Goal: Task Accomplishment & Management: Complete application form

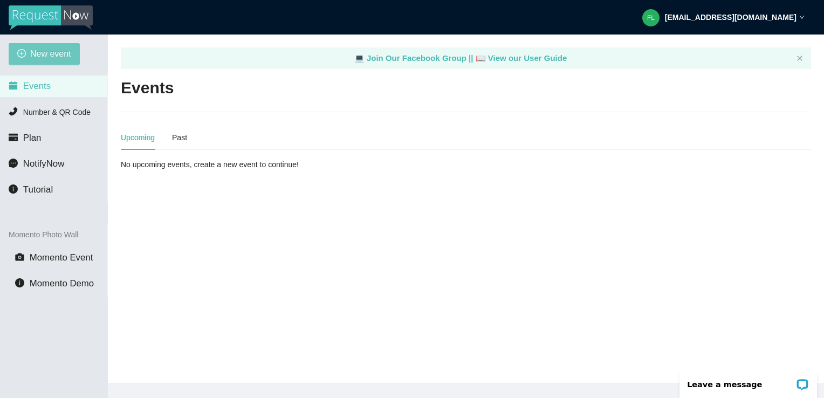
click at [51, 55] on span "New event" at bounding box center [50, 53] width 41 height 13
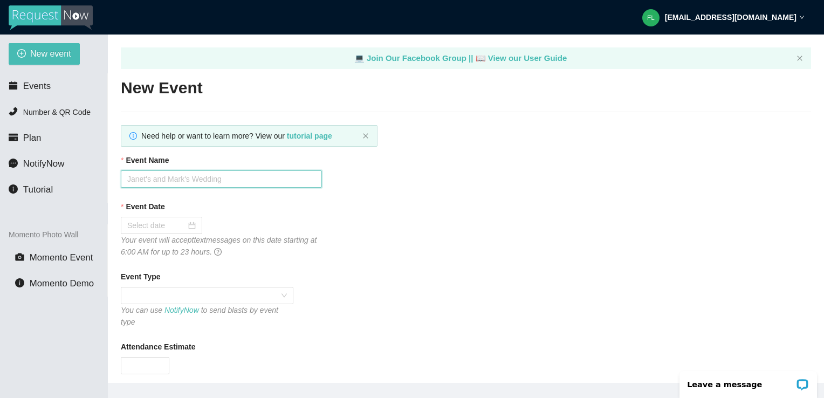
click at [176, 179] on input "Event Name" at bounding box center [221, 178] width 201 height 17
type input "10.09 - DECADES"
click at [170, 223] on input "Event Date" at bounding box center [156, 225] width 59 height 12
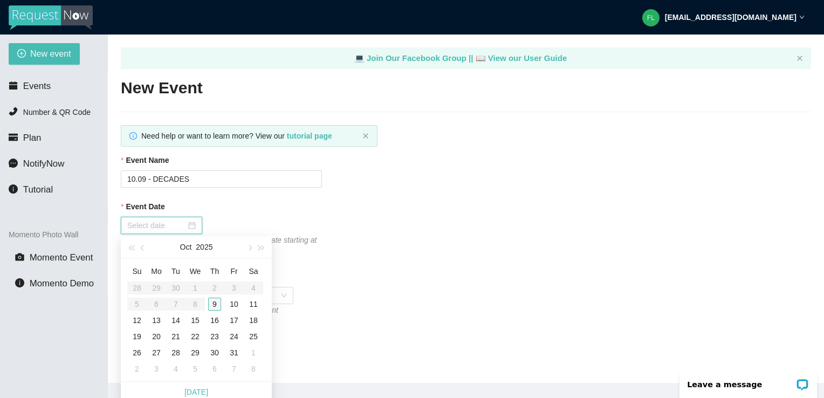
type input "10/09/2025"
click at [217, 304] on div "9" at bounding box center [214, 304] width 13 height 13
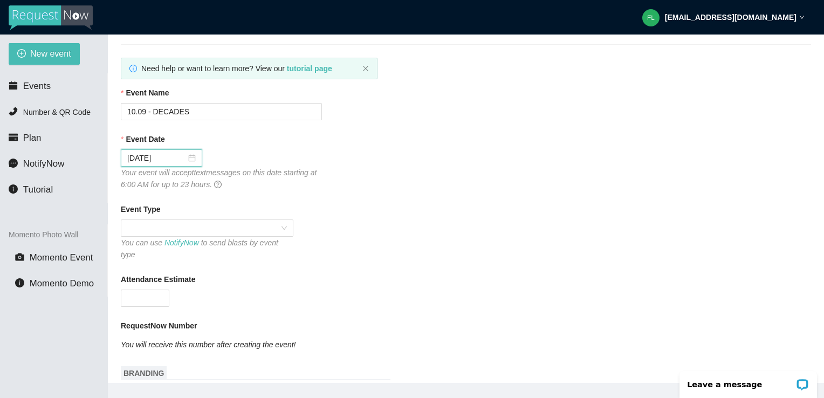
scroll to position [108, 0]
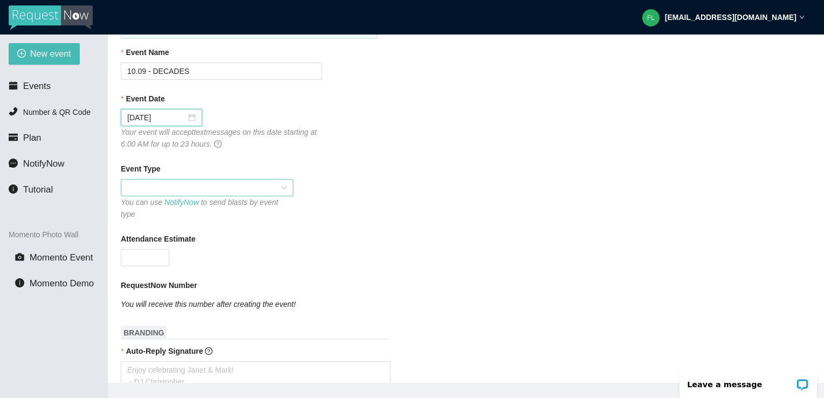
click at [200, 193] on span at bounding box center [207, 188] width 160 height 16
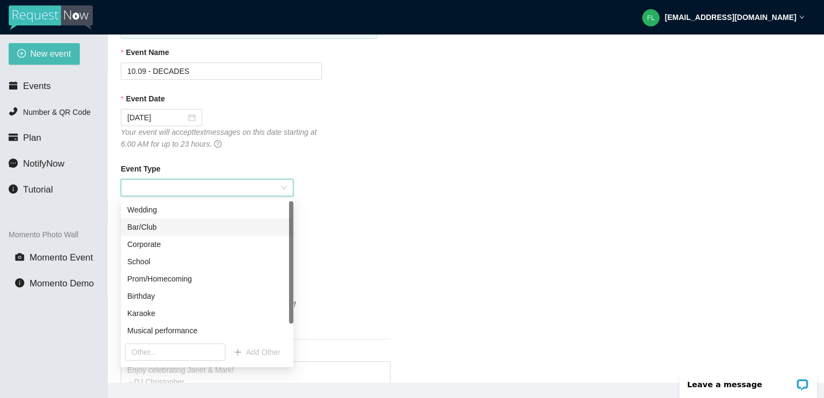
click at [177, 230] on div "Bar/Club" at bounding box center [207, 227] width 160 height 12
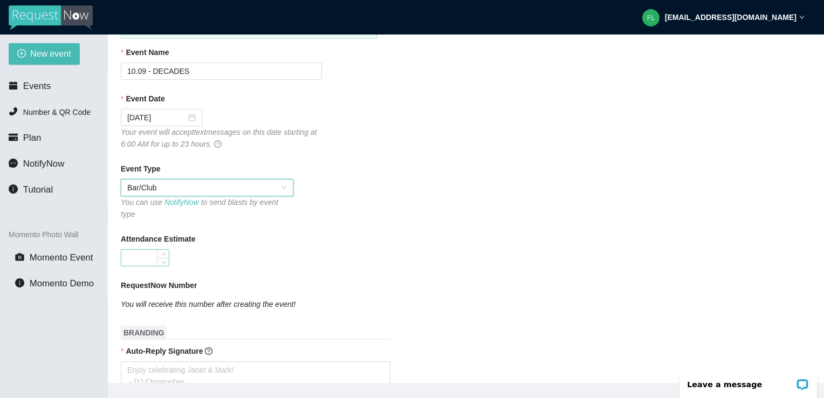
click at [153, 250] on input "Attendance Estimate" at bounding box center [144, 258] width 47 height 16
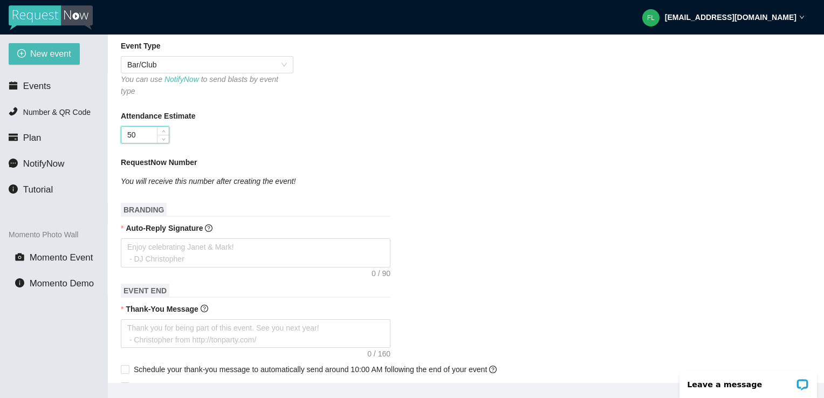
scroll to position [270, 0]
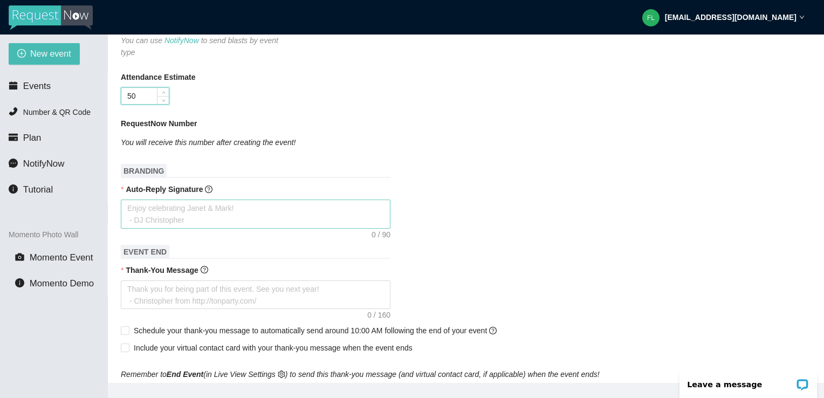
type input "50"
click at [213, 206] on textarea "Auto-Reply Signature" at bounding box center [256, 213] width 270 height 29
type textarea "W"
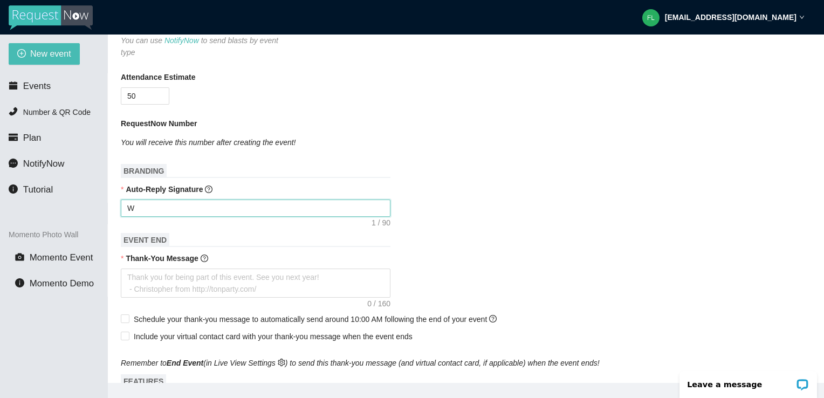
type textarea "We"
type textarea "We'"
type textarea "We'l"
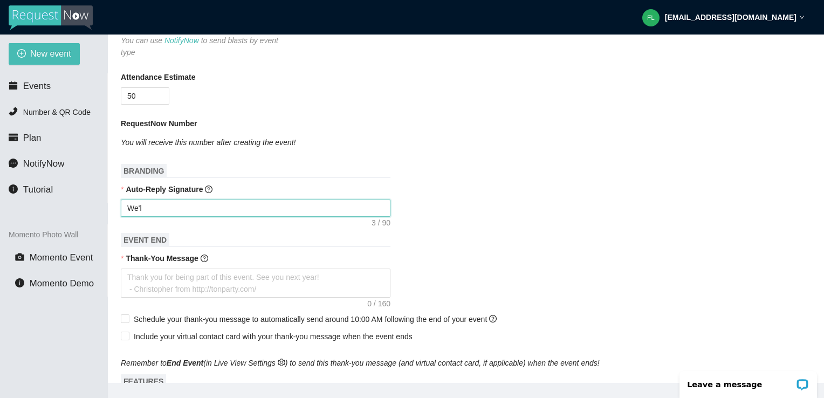
type textarea "We'll"
type textarea "We'll g"
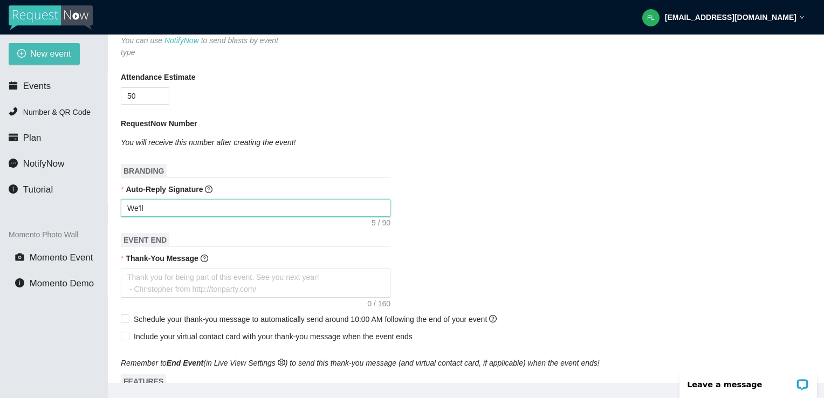
type textarea "We'll g"
type textarea "We'll ge"
type textarea "We'll get"
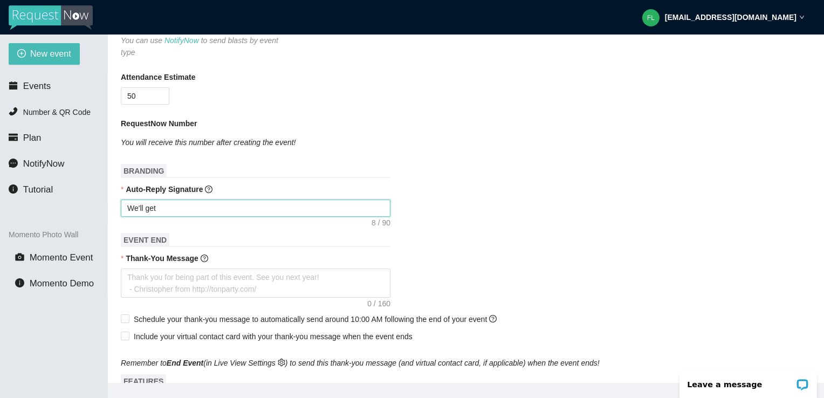
type textarea "We'll get"
type textarea "We'll get t"
type textarea "We'll get to"
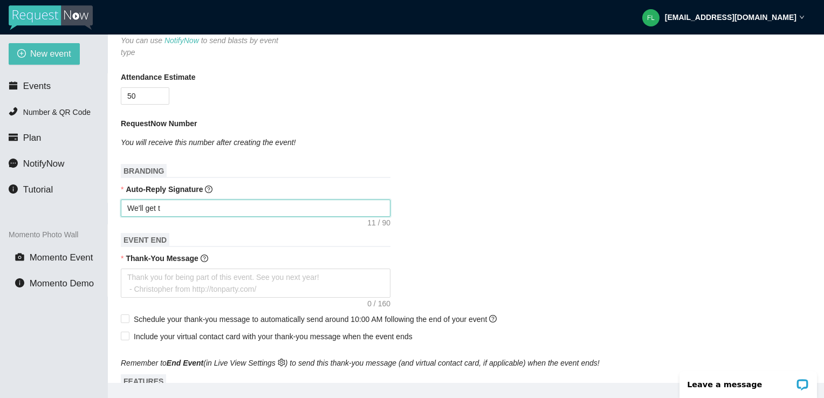
type textarea "We'll get to"
type textarea "We'll get to y"
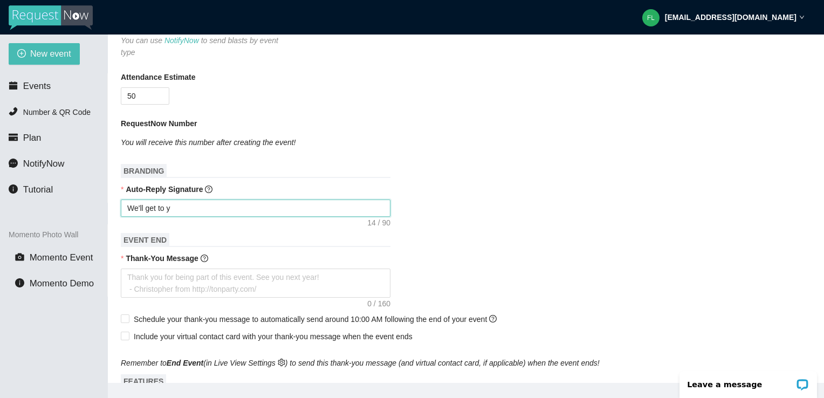
type textarea "We'll get to yu"
type textarea "We'll get to y"
type textarea "We'll get to yo"
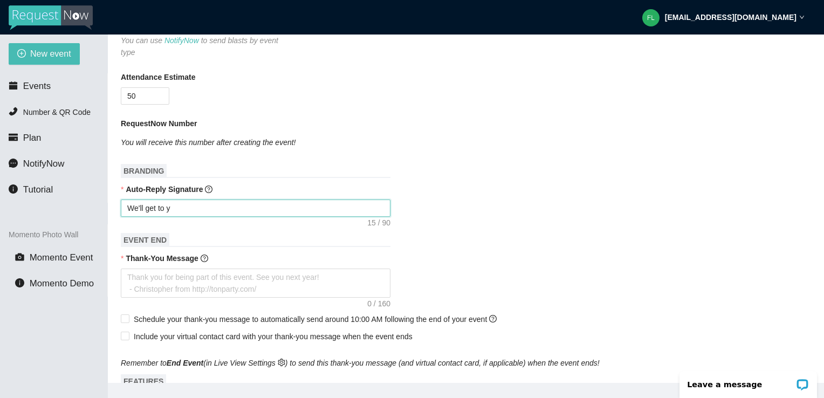
type textarea "We'll get to yo"
type textarea "We'll get to you"
type textarea "We'll get to your"
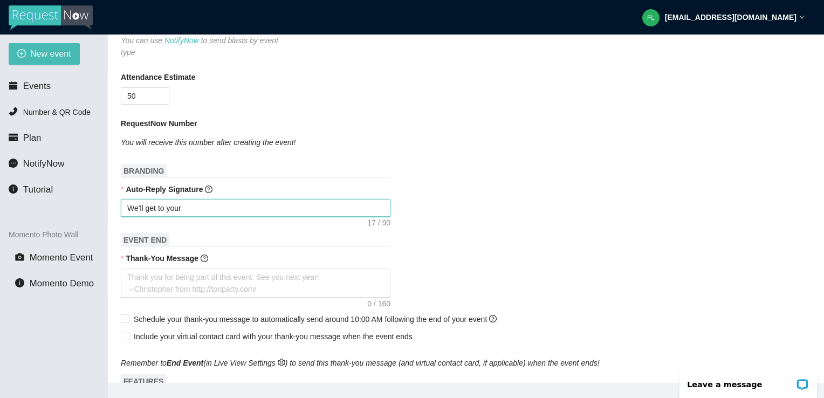
type textarea "We'll get to your s"
type textarea "We'll get to your so"
type textarea "We'll get to your sog"
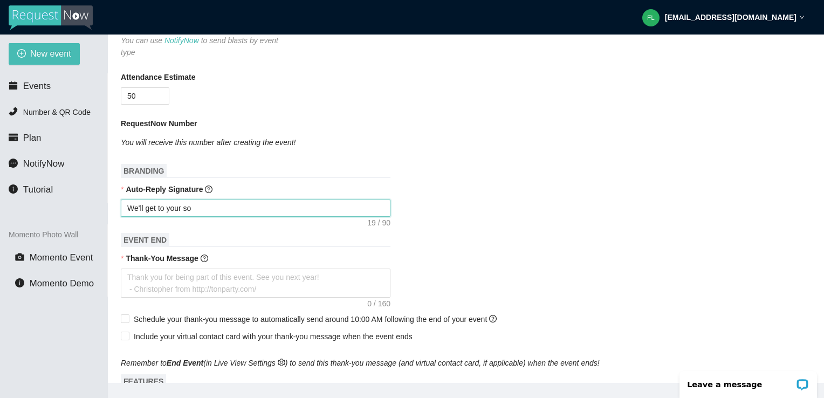
type textarea "We'll get to your sog"
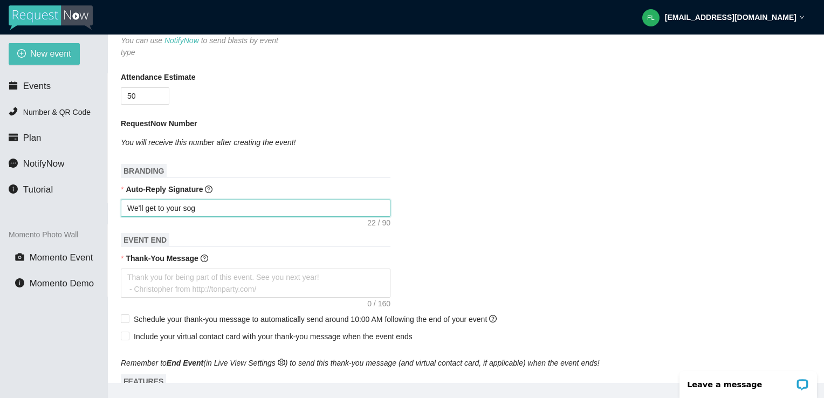
type textarea "We'll get to your so"
type textarea "We'll get to your son"
type textarea "We'll get to your song"
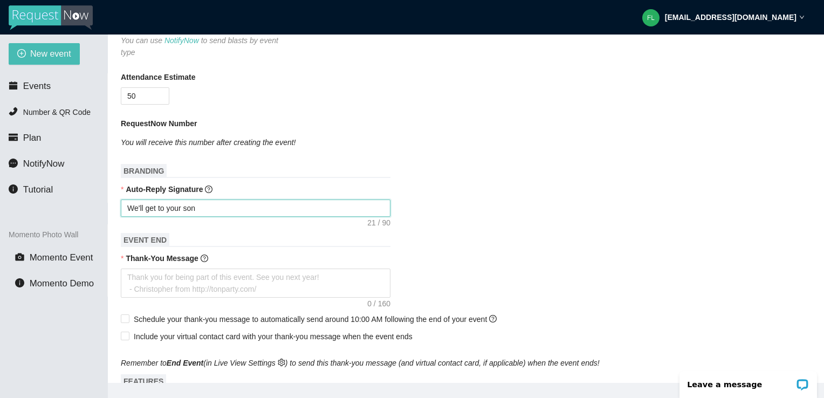
type textarea "We'll get to your song"
type textarea "We'll get to your song r"
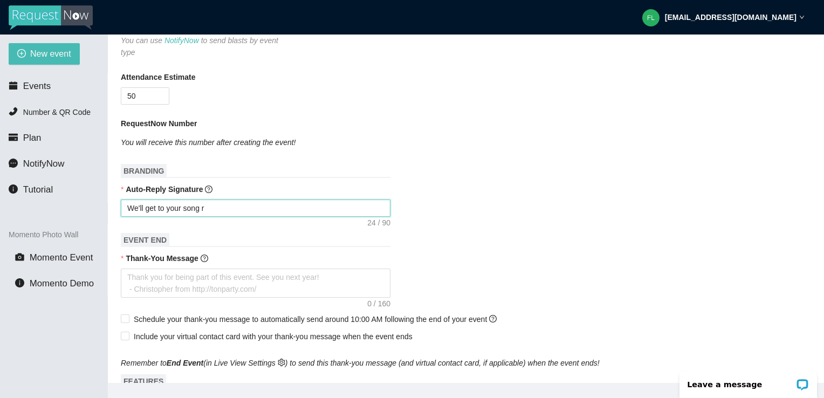
type textarea "We'll get to your song re"
type textarea "We'll get to your song reu"
type textarea "We'll get to your song reue"
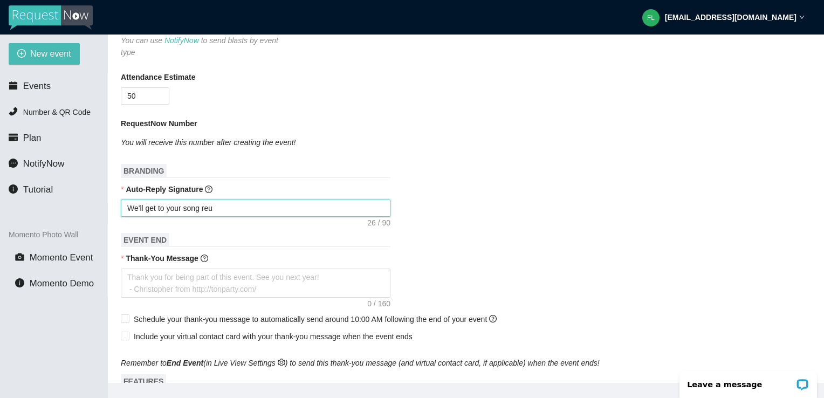
type textarea "We'll get to your song reue"
type textarea "We'll get to your song reu"
type textarea "We'll get to your song re"
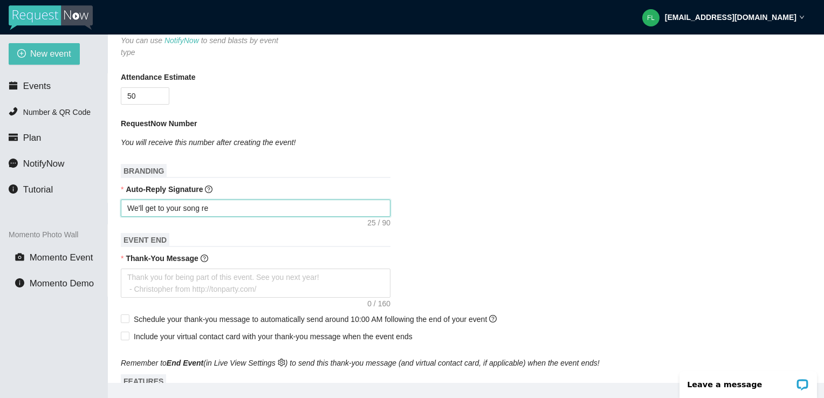
type textarea "We'll get to your song req"
type textarea "We'll get to your song requ"
type textarea "We'll get to your song reque"
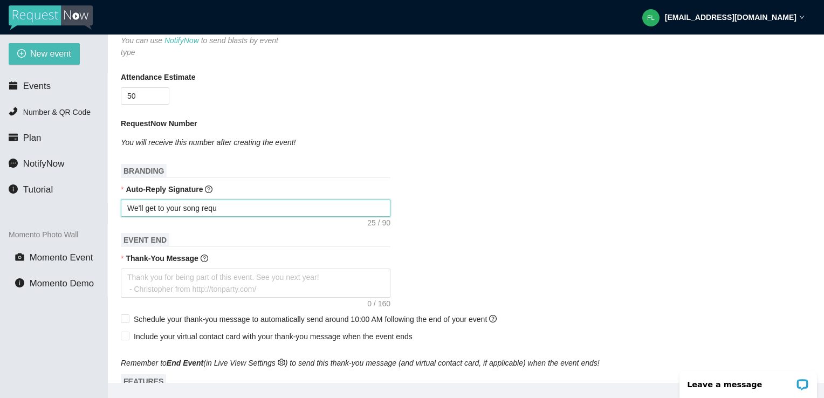
type textarea "We'll get to your song reque"
type textarea "We'll get to your song reques"
type textarea "We'll get to your song request"
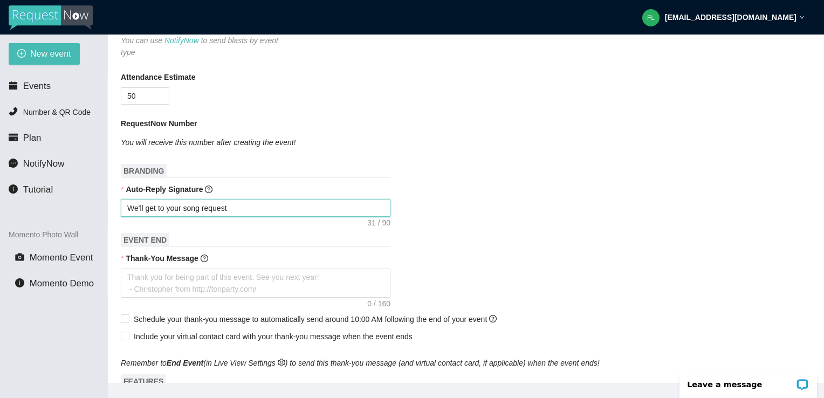
type textarea "We'll get to your song request a"
type textarea "We'll get to your song request as"
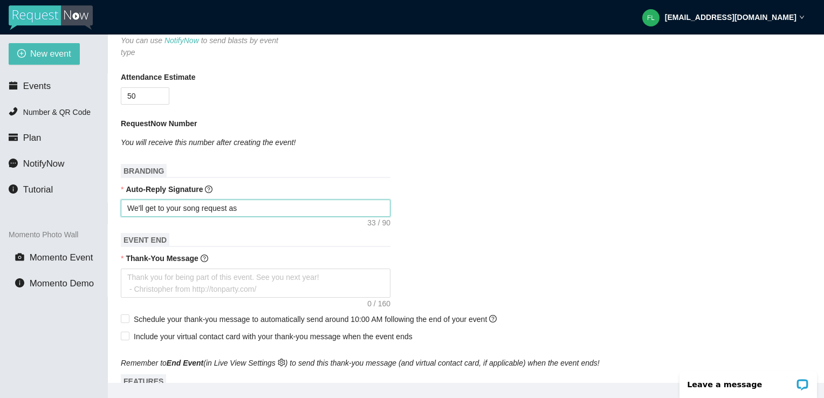
type textarea "We'll get to your song request as s"
type textarea "We'll get to your song request as so"
type textarea "We'll get to your song request as soo"
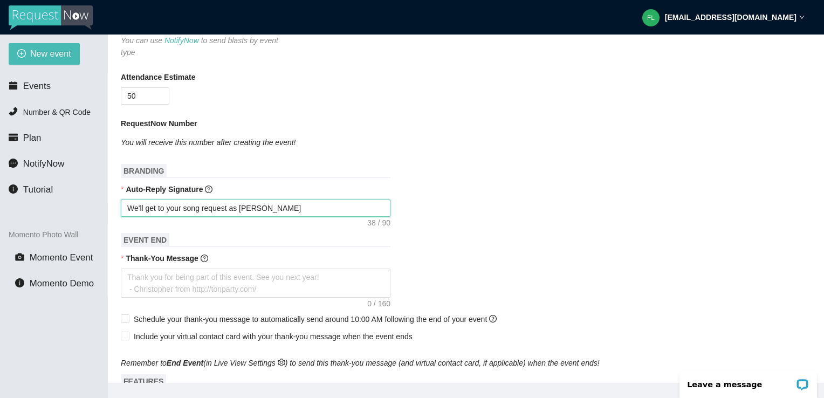
type textarea "We'll get to your song request as soon"
type textarea "We'll get to your song request as soon a"
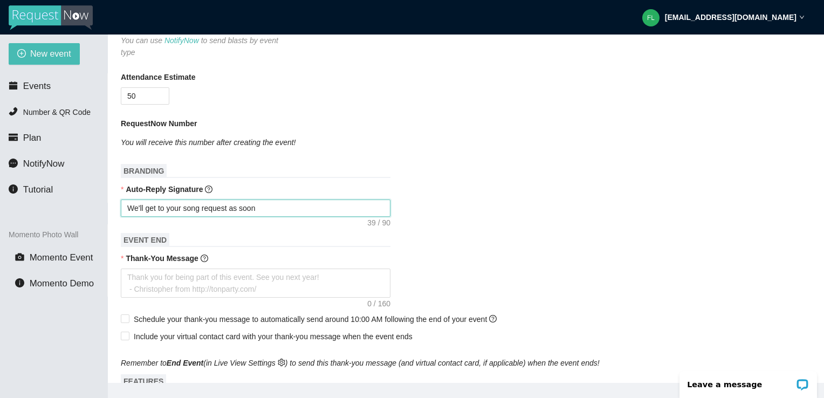
type textarea "We'll get to your song request as soon a"
type textarea "We'll get to your song request as soon as"
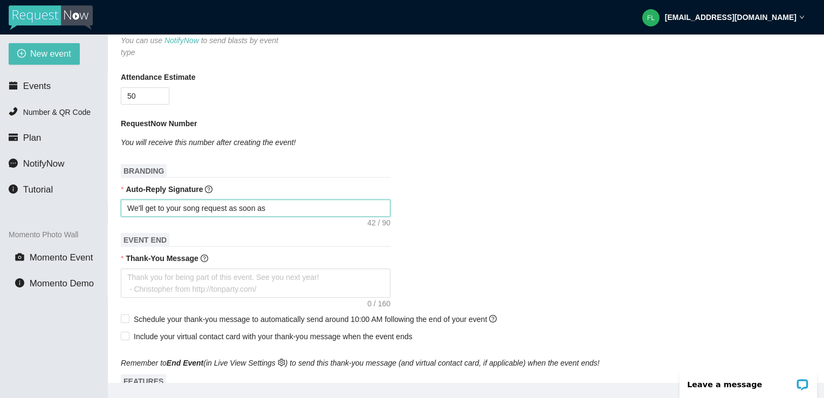
type textarea "We'll get to your song request as soon as w"
type textarea "We'll get to your song request as soon as we"
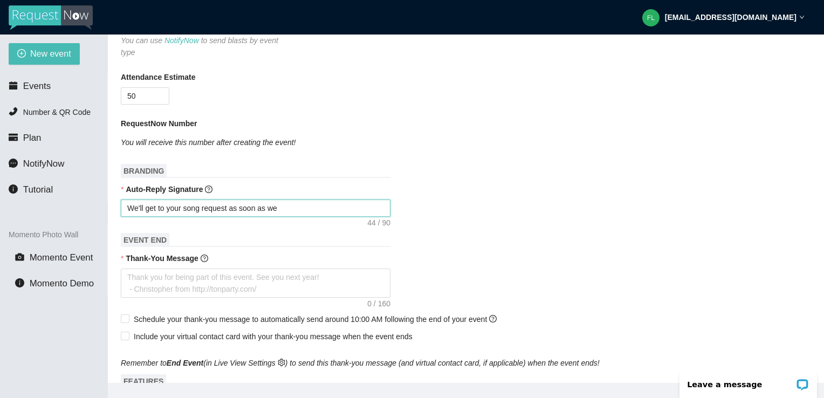
type textarea "We'll get to your song request as soon as we"
type textarea "We'll get to your song request as soon as we c"
type textarea "We'll get to your song request as soon as we ca"
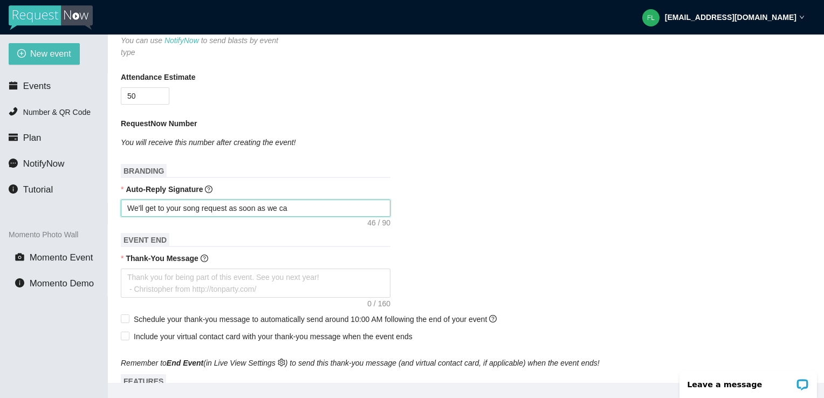
type textarea "We'll get to your song request as soon as we can"
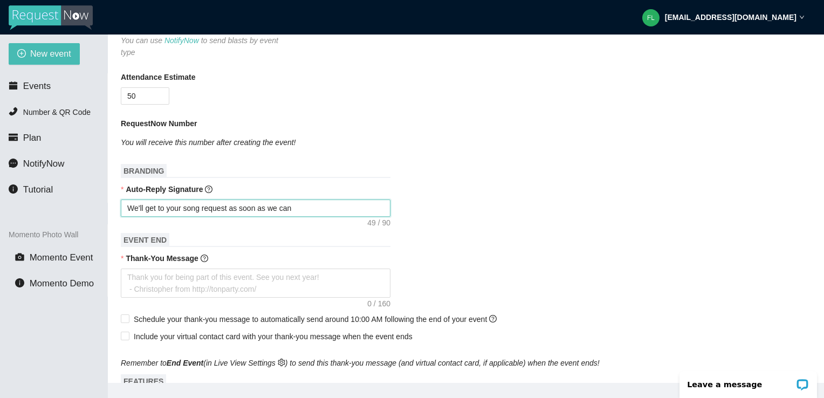
type textarea "We'll get to your song request as soon as we can"
type textarea "We'll get to your song request as soon as we can!"
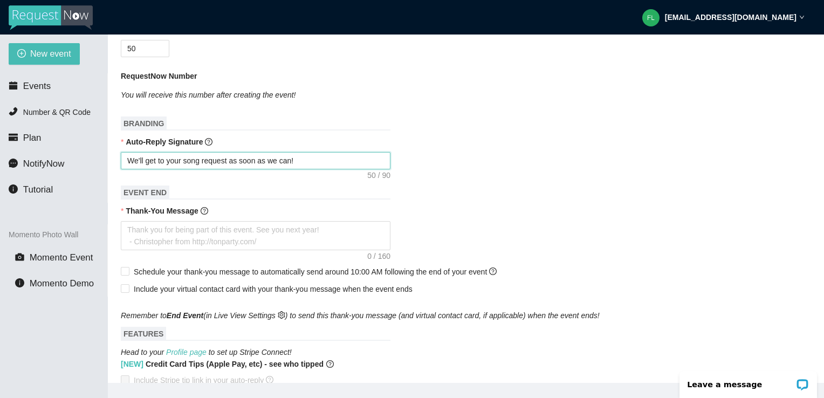
scroll to position [323, 0]
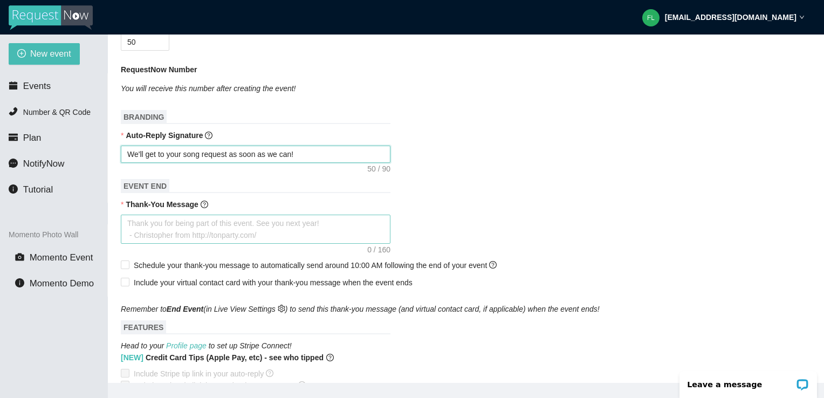
type textarea "We'll get to your song request as soon as we can!"
click at [218, 220] on textarea "Thank-You Message" at bounding box center [256, 229] width 270 height 29
type textarea "T"
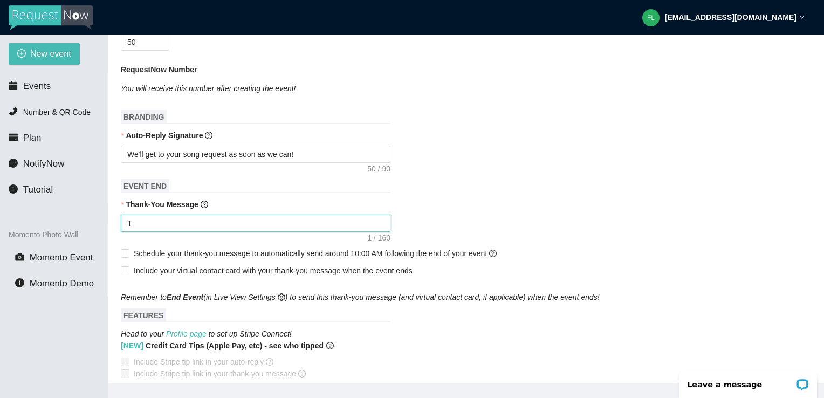
type textarea "Th"
type textarea "Tha"
type textarea "Than"
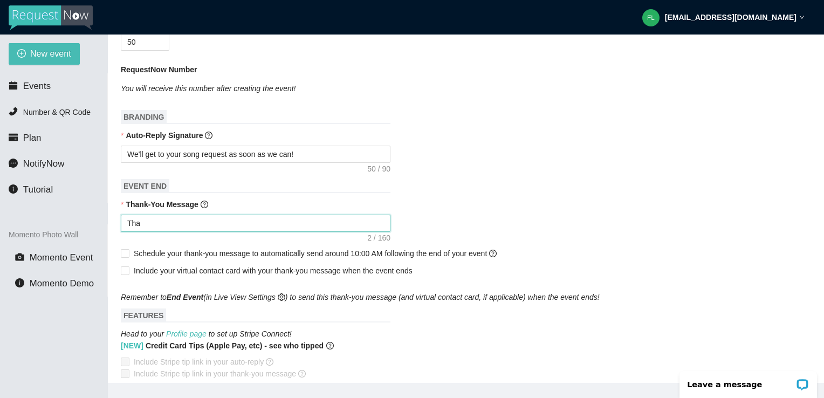
type textarea "Than"
type textarea "Thank"
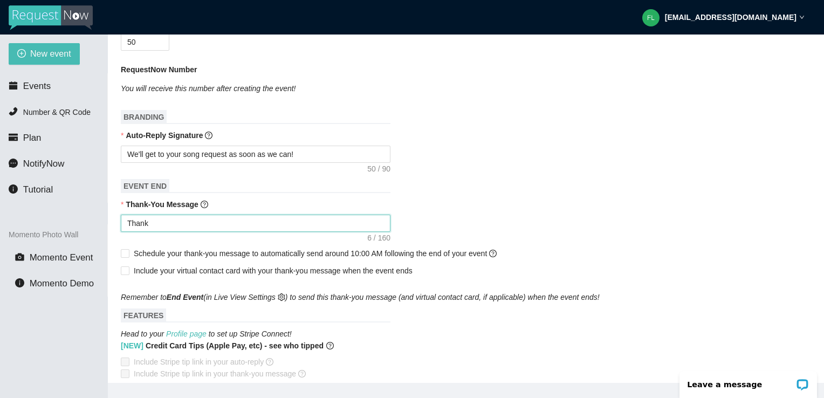
type textarea "Thank o"
type textarea "Thank"
type textarea "Thank y"
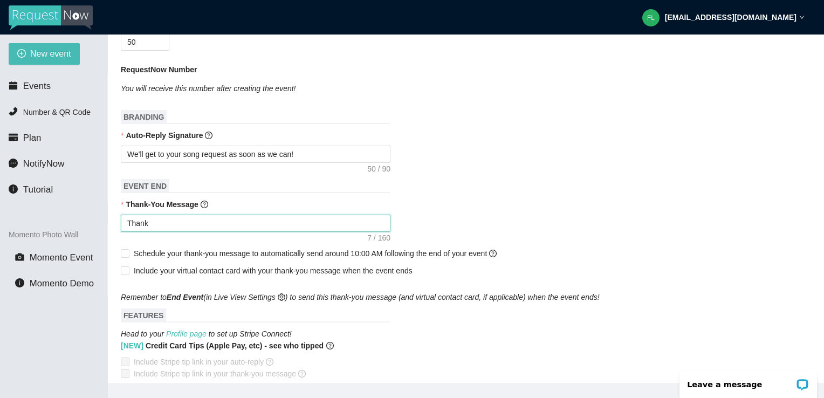
type textarea "Thank y"
type textarea "Thank yo"
type textarea "Thank you"
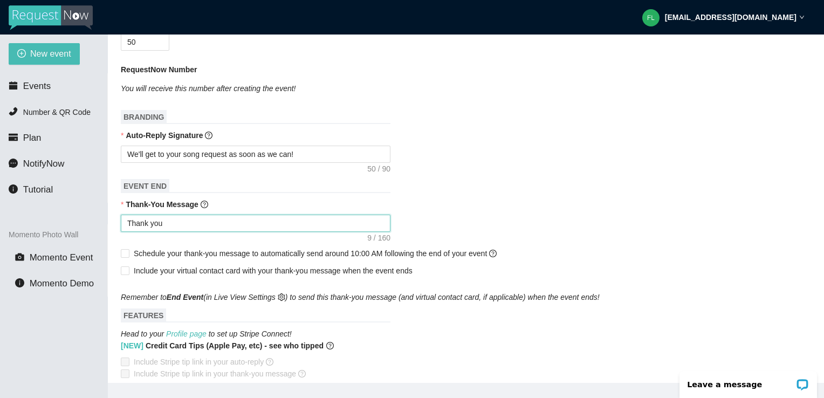
type textarea "Thank you"
type textarea "Thank you f"
type textarea "Thank you fo"
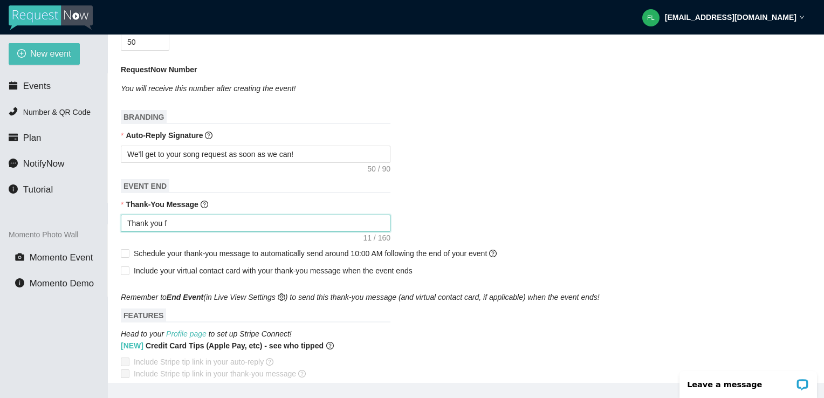
type textarea "Thank you fo"
type textarea "Thank you for"
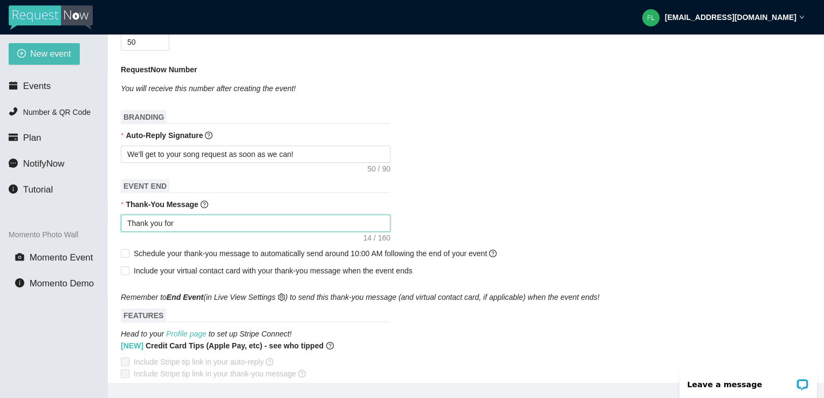
type textarea "Thank you for c"
type textarea "Thank you for co"
type textarea "Thank you for com"
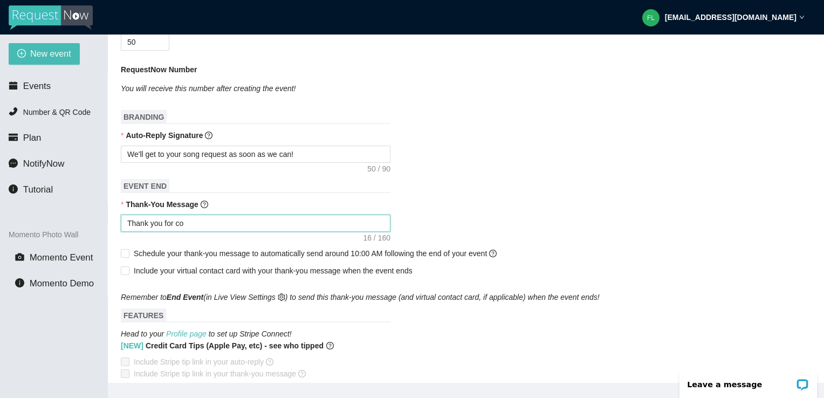
type textarea "Thank you for com"
type textarea "Thank you for comi"
type textarea "Thank you for comin"
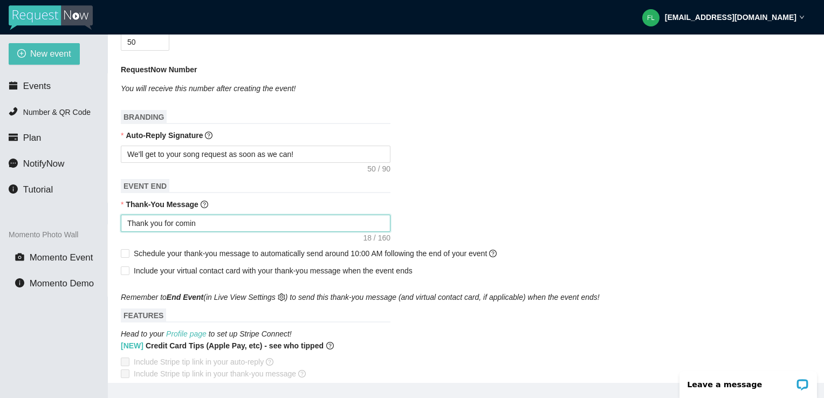
type textarea "Thank you for coming"
type textarea "Thank you for coming o"
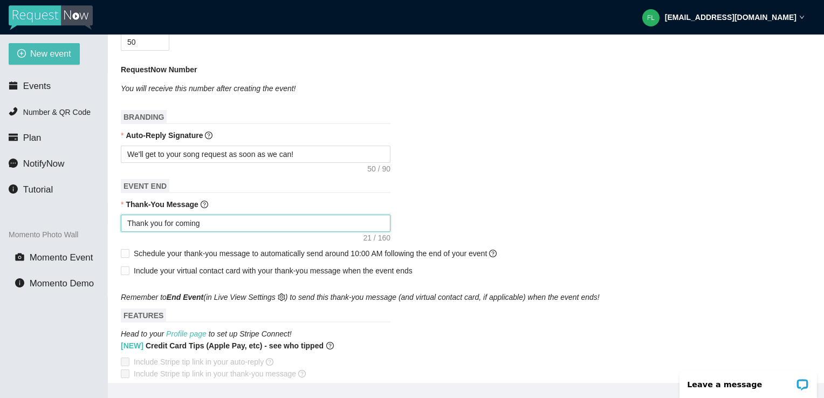
type textarea "Thank you for coming o"
type textarea "Thank you for coming ou"
type textarea "Thank you for coming out"
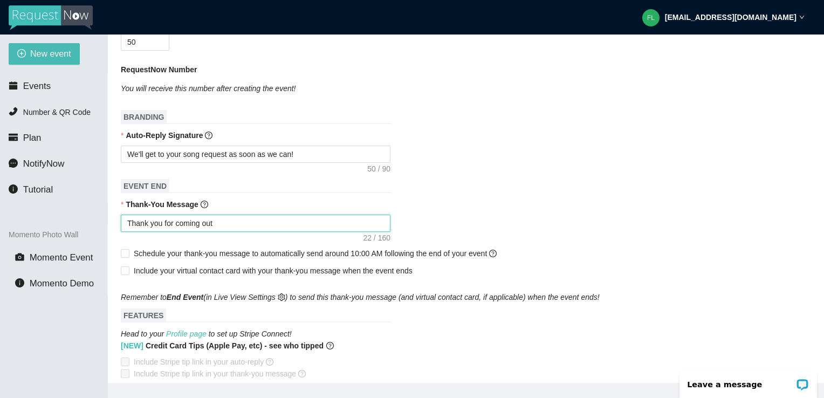
type textarea "Thank you for coming out"
type textarea "Thank you for coming out t"
type textarea "Thank you for coming out to"
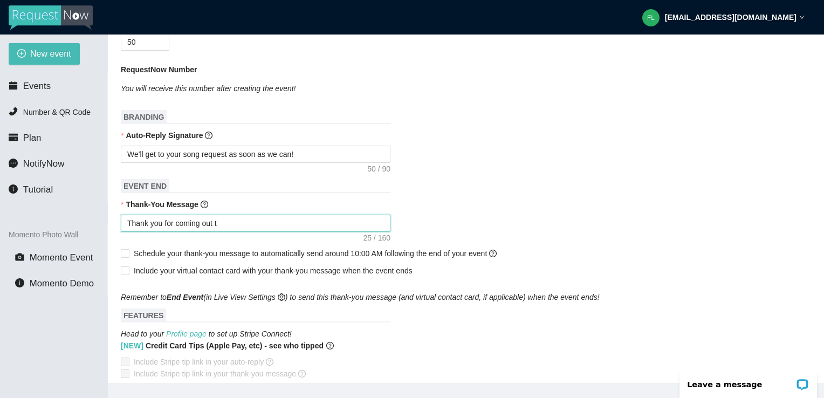
type textarea "Thank you for coming out to"
type textarea "Thank you for coming out to D"
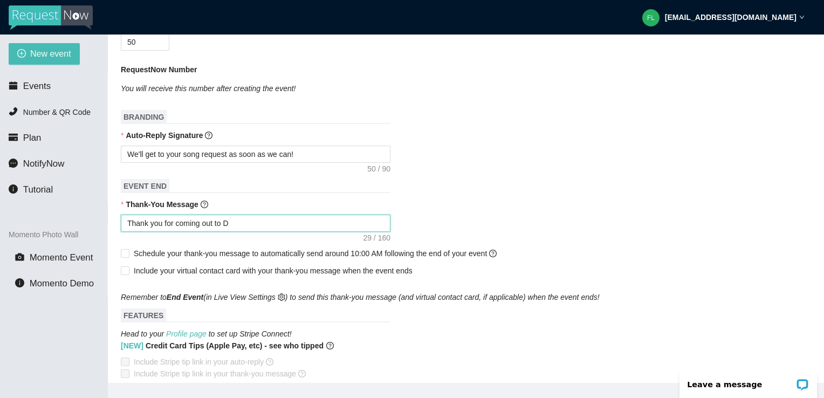
type textarea "Thank you for coming out to De"
type textarea "Thank you for coming out to Dec"
type textarea "Thank you for coming out to Deca"
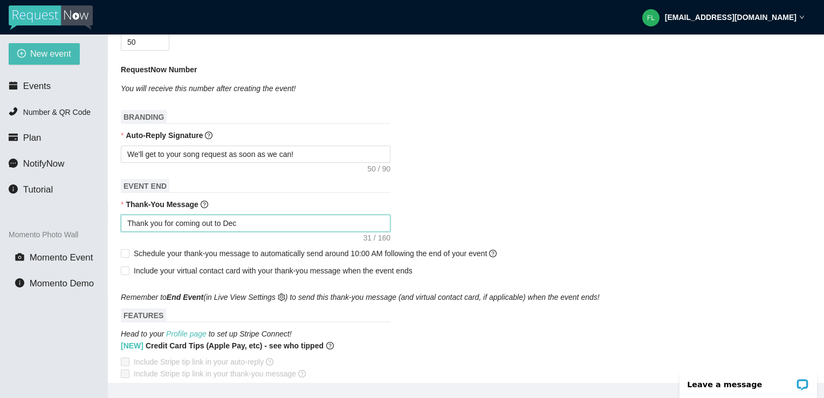
type textarea "Thank you for coming out to Deca"
type textarea "Thank you for coming out to Decad"
type textarea "Thank you for coming out to Decade"
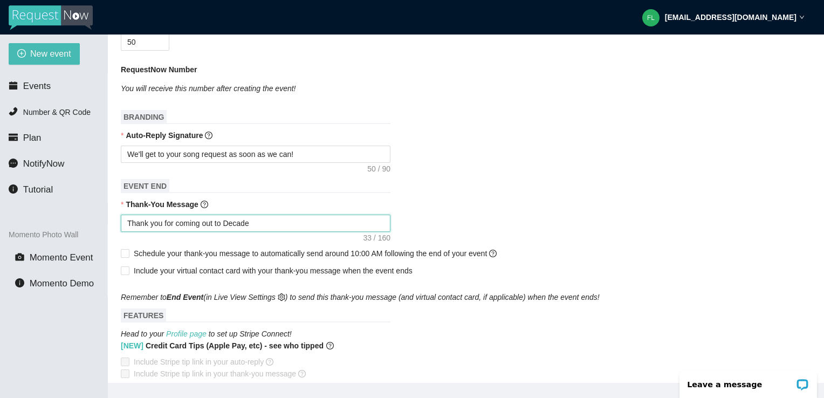
type textarea "Thank you for coming out to Decaded"
type textarea "Thank you for coming out to Decaded U"
type textarea "Thank you for coming out to Decaded Un"
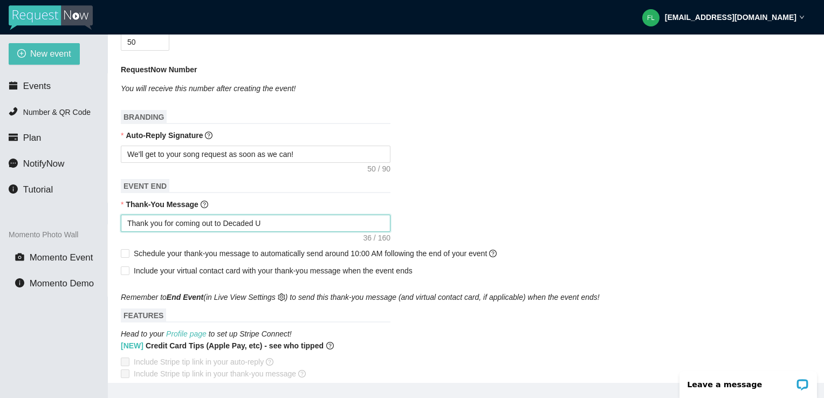
type textarea "Thank you for coming out to Decaded Un"
type textarea "Thank you for coming out to Decaded Und"
type textarea "Thank you for coming out to Decaded Un"
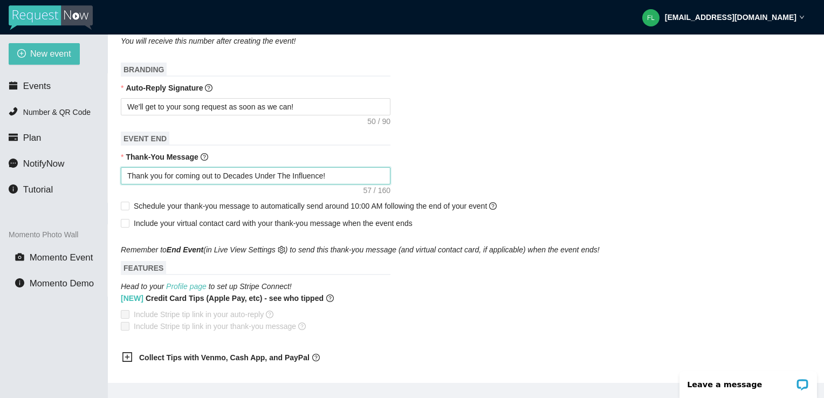
scroll to position [377, 0]
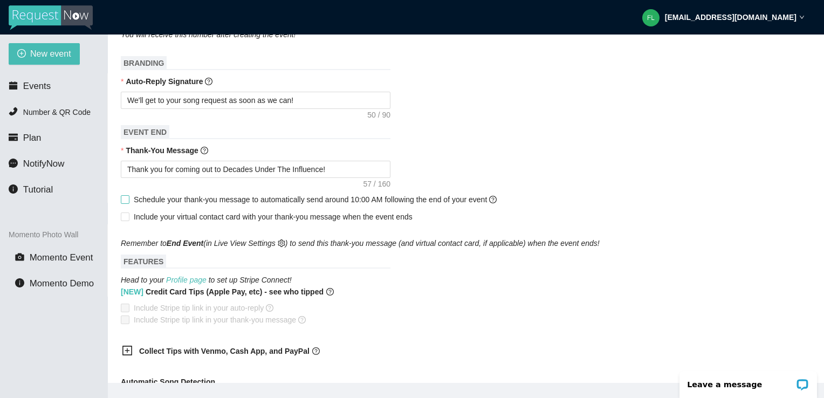
click at [128, 195] on span at bounding box center [125, 199] width 9 height 9
click at [128, 195] on input "Schedule your thank-you message to automatically send around 10:00 AM following…" at bounding box center [125, 199] width 8 height 8
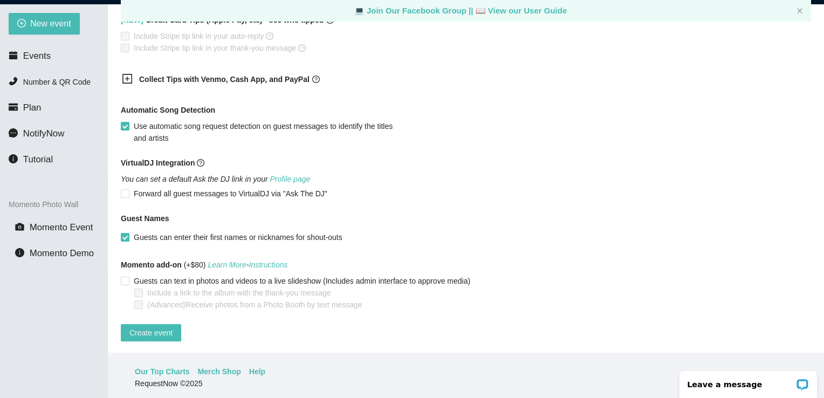
scroll to position [35, 0]
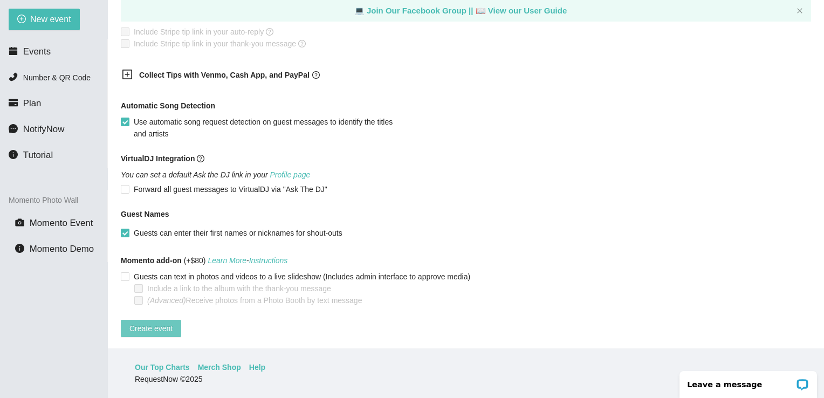
click at [168, 322] on span "Create event" at bounding box center [150, 328] width 43 height 12
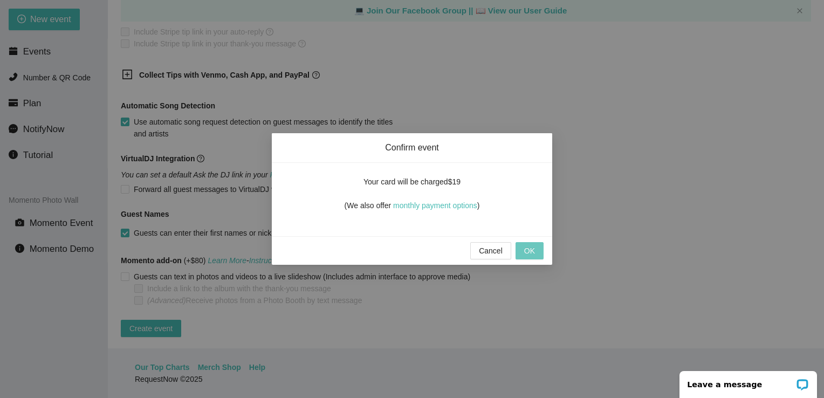
click at [531, 251] on span "OK" at bounding box center [529, 251] width 11 height 12
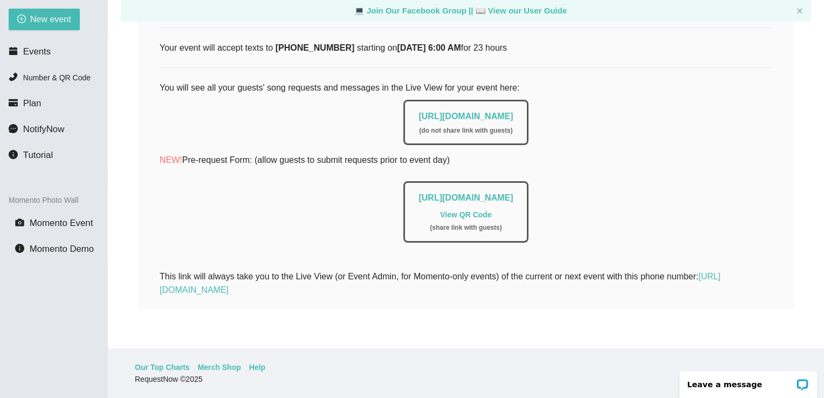
scroll to position [232, 0]
click at [465, 210] on link "View QR Code" at bounding box center [465, 214] width 51 height 9
